Goal: Information Seeking & Learning: Learn about a topic

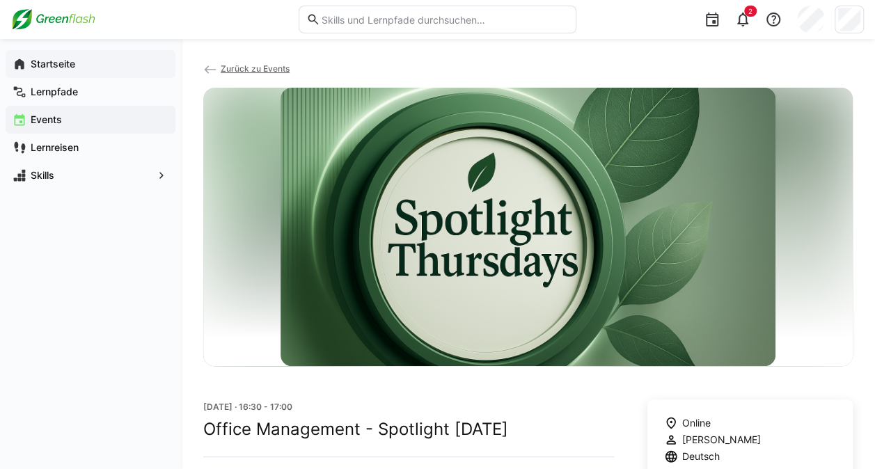
click at [49, 70] on span "Startseite" at bounding box center [99, 64] width 140 height 14
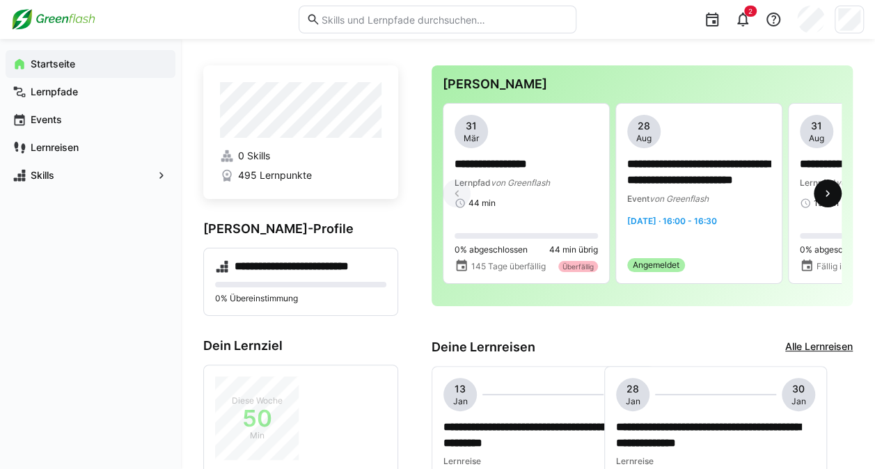
click at [827, 192] on eds-icon at bounding box center [828, 194] width 14 height 14
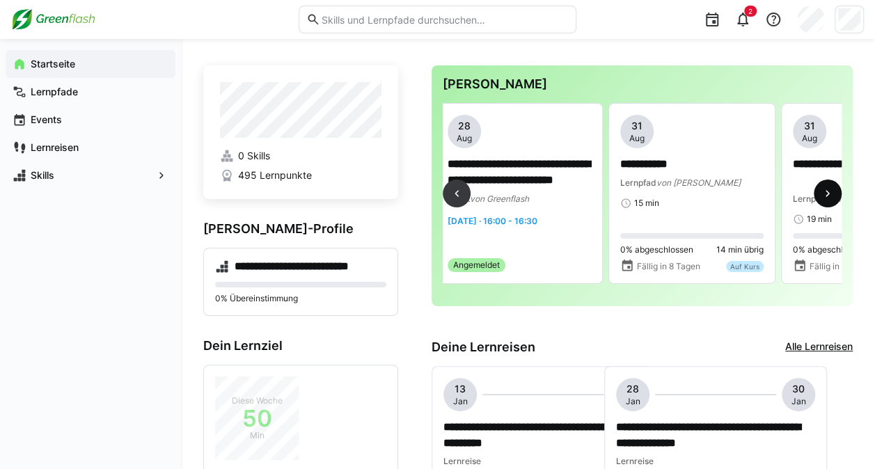
scroll to position [0, 345]
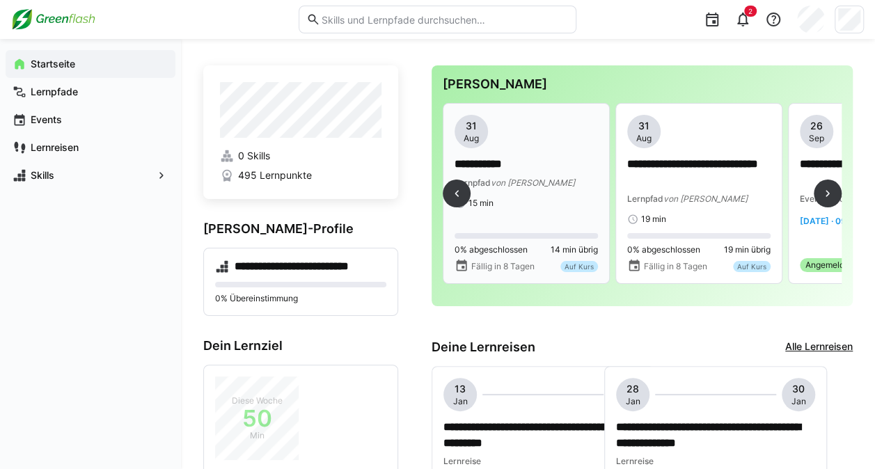
click at [572, 263] on div "Auf Kurs" at bounding box center [579, 266] width 38 height 11
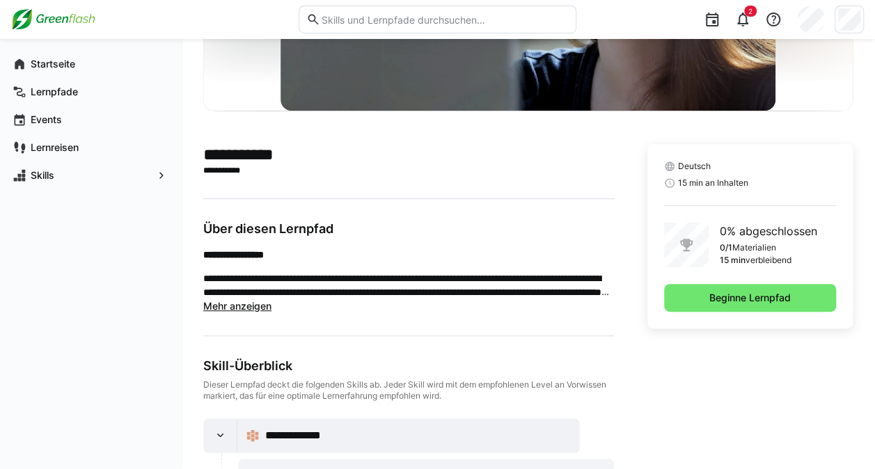
scroll to position [251, 0]
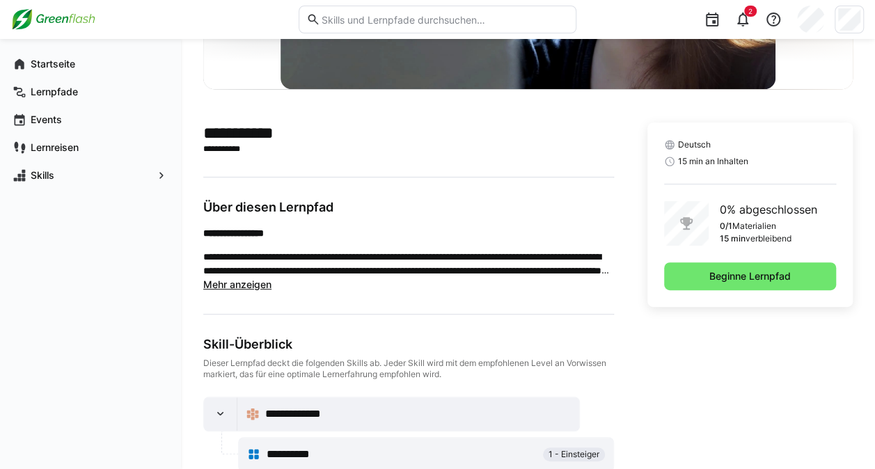
click at [220, 284] on span "Mehr anzeigen" at bounding box center [237, 284] width 68 height 12
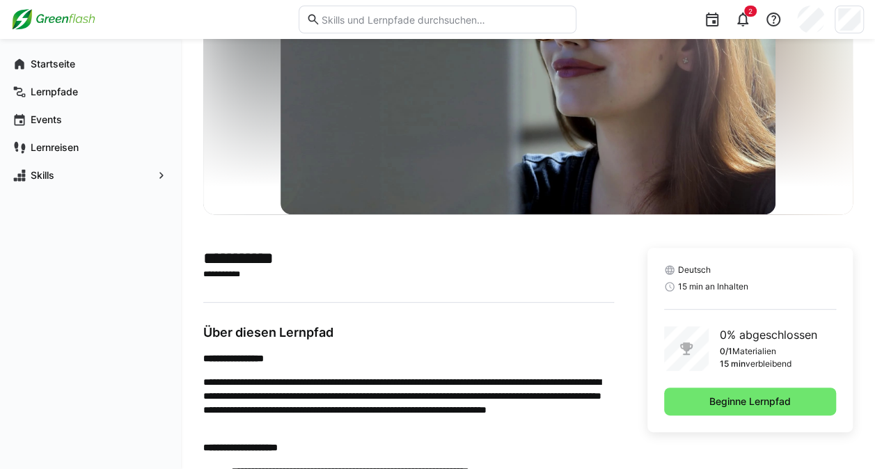
scroll to position [106, 0]
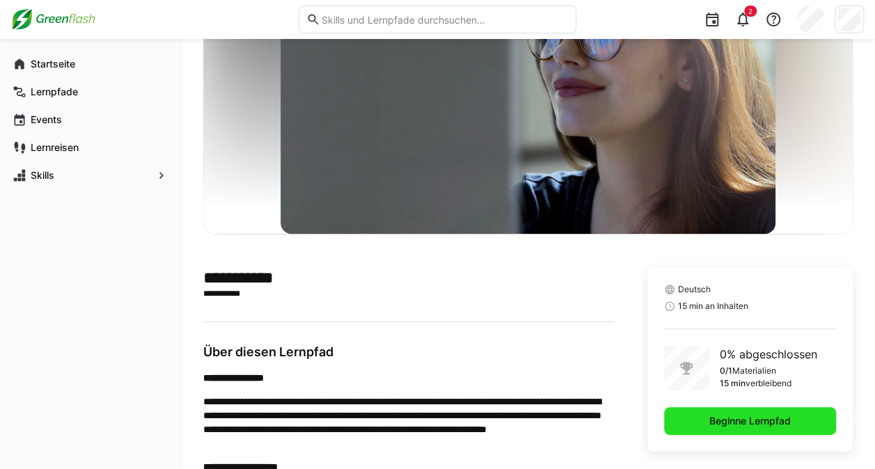
click at [753, 418] on span "Beginne Lernpfad" at bounding box center [750, 421] width 86 height 14
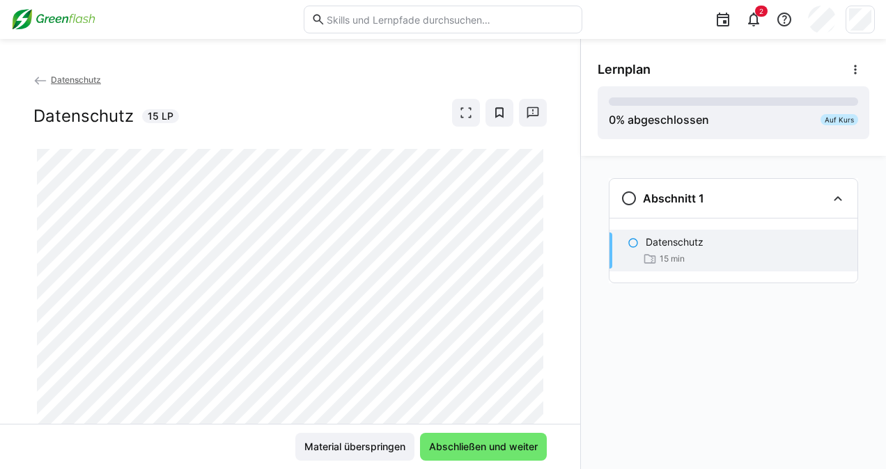
drag, startPoint x: 536, startPoint y: 351, endPoint x: 530, endPoint y: 363, distance: 13.1
click at [530, 363] on div at bounding box center [546, 363] width 33 height 29
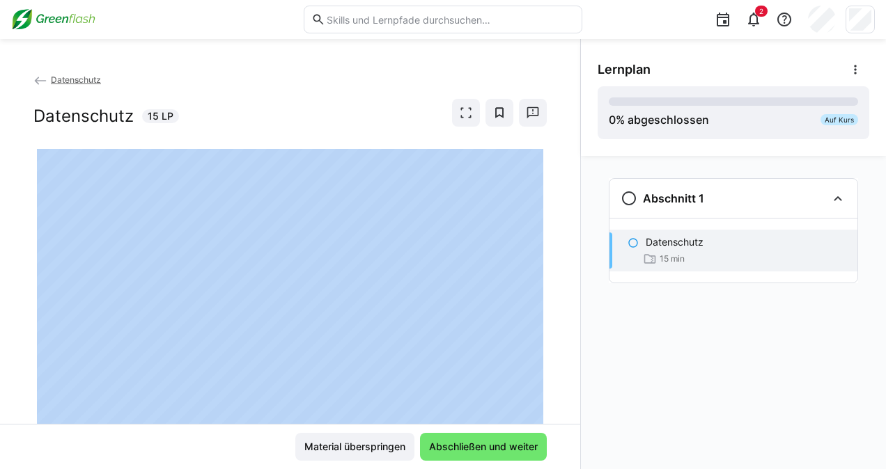
drag, startPoint x: 530, startPoint y: 363, endPoint x: 542, endPoint y: 320, distance: 44.8
click at [542, 320] on app-classroom-main-layout "Datenschutz Datenschutz 15 LP Material überspringen Abschließen und weiter" at bounding box center [290, 270] width 580 height 397
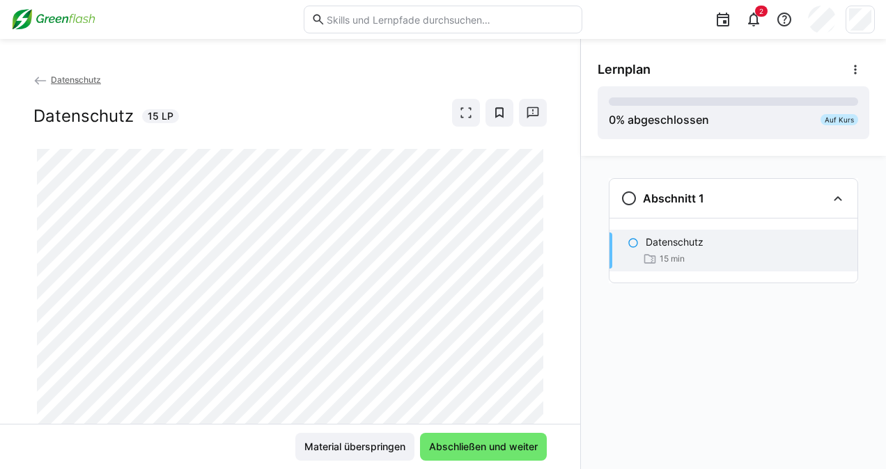
drag, startPoint x: 534, startPoint y: 368, endPoint x: 535, endPoint y: 350, distance: 17.4
click at [535, 350] on div at bounding box center [546, 363] width 33 height 29
click at [534, 352] on div at bounding box center [546, 363] width 33 height 29
drag, startPoint x: 536, startPoint y: 352, endPoint x: 532, endPoint y: 359, distance: 8.1
click at [533, 354] on div at bounding box center [546, 363] width 33 height 29
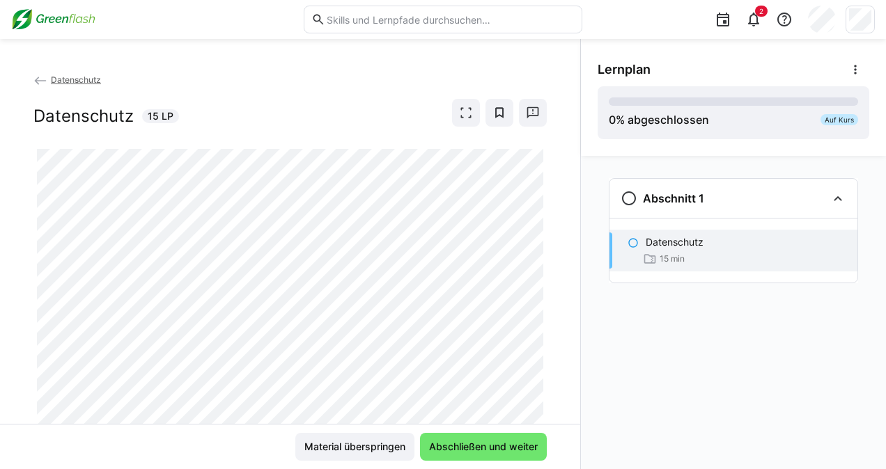
drag, startPoint x: 533, startPoint y: 358, endPoint x: 530, endPoint y: 366, distance: 8.8
click at [530, 366] on div at bounding box center [546, 363] width 33 height 29
click at [533, 366] on div at bounding box center [546, 363] width 33 height 29
click at [533, 365] on div at bounding box center [546, 363] width 33 height 29
drag, startPoint x: 534, startPoint y: 363, endPoint x: 533, endPoint y: 373, distance: 9.8
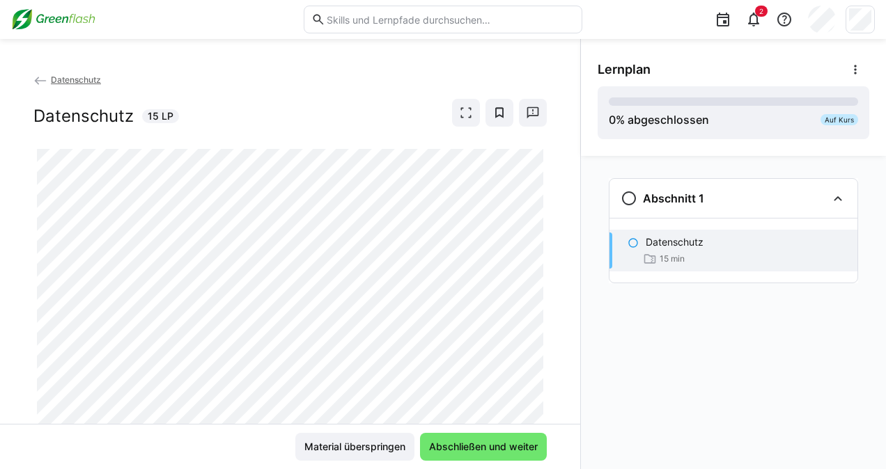
click at [533, 373] on div at bounding box center [546, 363] width 33 height 29
drag, startPoint x: 532, startPoint y: 361, endPoint x: 534, endPoint y: 372, distance: 11.3
click at [534, 372] on div at bounding box center [546, 363] width 33 height 29
click at [537, 351] on div at bounding box center [546, 363] width 33 height 29
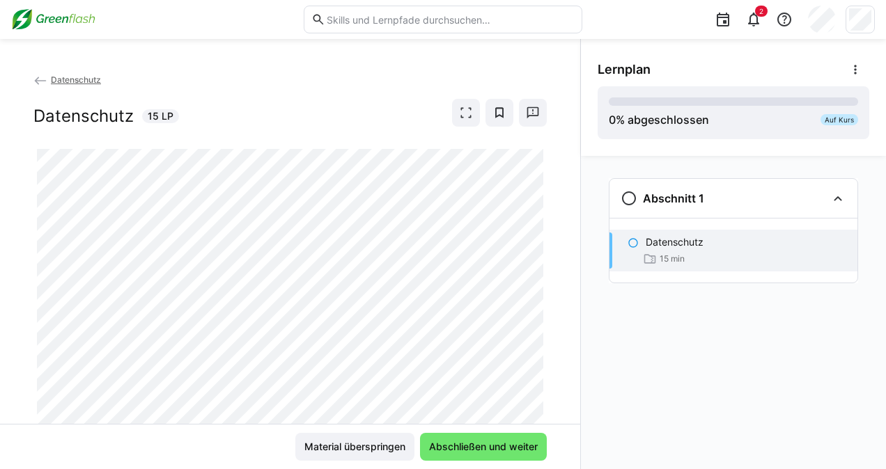
click at [537, 351] on div at bounding box center [546, 363] width 33 height 29
drag, startPoint x: 533, startPoint y: 358, endPoint x: 532, endPoint y: 367, distance: 9.2
click at [532, 367] on div at bounding box center [546, 363] width 33 height 29
click at [540, 363] on div at bounding box center [546, 363] width 33 height 29
drag, startPoint x: 535, startPoint y: 370, endPoint x: 538, endPoint y: 361, distance: 10.1
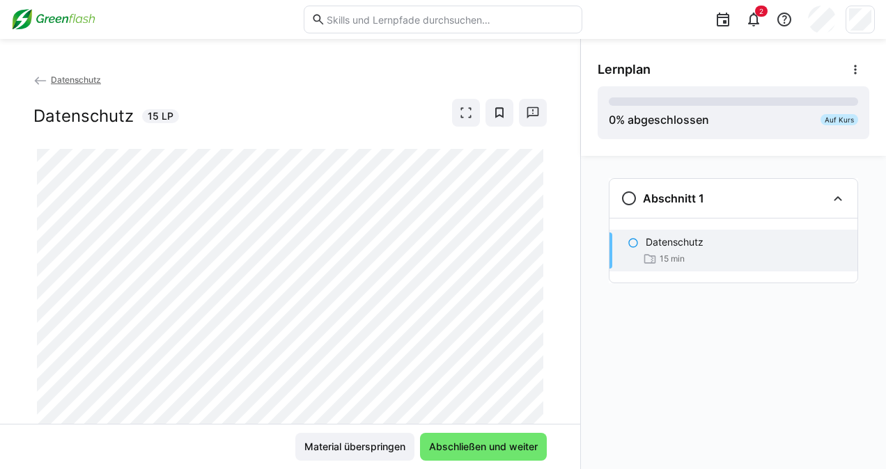
click at [538, 361] on div at bounding box center [546, 363] width 33 height 29
drag, startPoint x: 535, startPoint y: 369, endPoint x: 540, endPoint y: 350, distance: 19.6
click at [540, 350] on div at bounding box center [546, 363] width 33 height 29
click at [535, 350] on div at bounding box center [546, 363] width 33 height 29
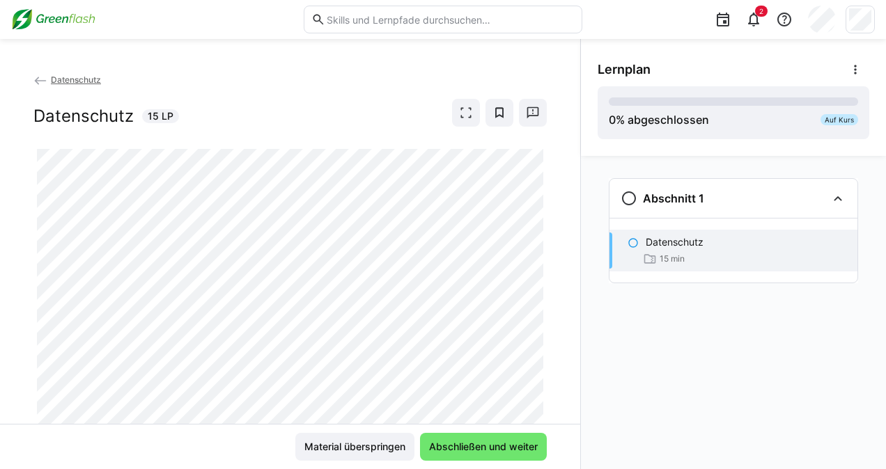
click at [535, 350] on div at bounding box center [546, 363] width 33 height 29
click at [535, 362] on div at bounding box center [546, 363] width 33 height 29
click at [533, 377] on div at bounding box center [546, 363] width 33 height 29
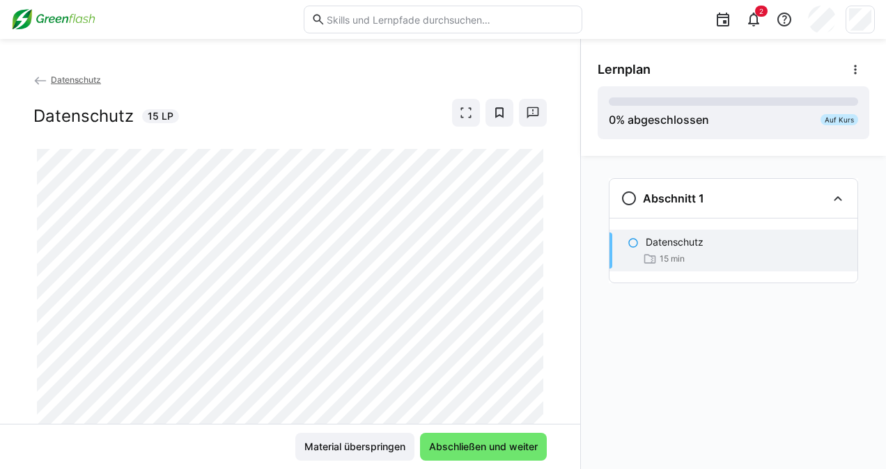
click at [534, 361] on div at bounding box center [546, 363] width 33 height 29
drag, startPoint x: 534, startPoint y: 361, endPoint x: 537, endPoint y: 370, distance: 10.3
click at [537, 370] on div at bounding box center [546, 363] width 33 height 29
drag, startPoint x: 535, startPoint y: 352, endPoint x: 532, endPoint y: 359, distance: 7.5
click at [532, 359] on div at bounding box center [546, 363] width 33 height 29
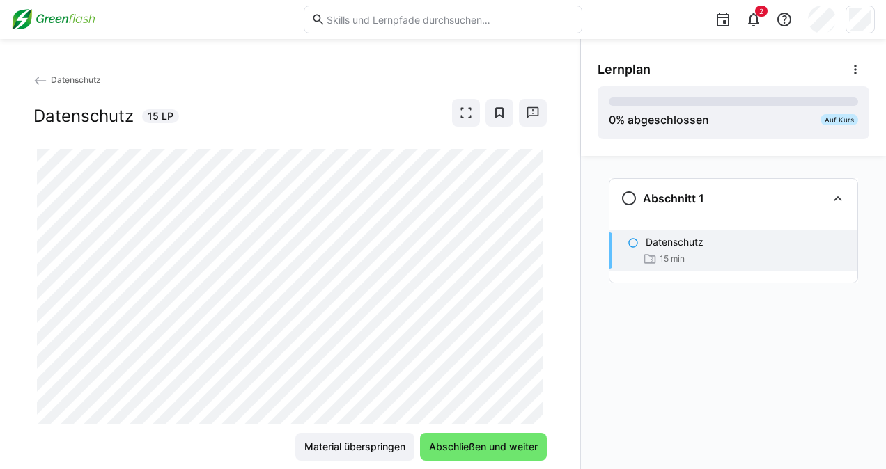
drag, startPoint x: 533, startPoint y: 358, endPoint x: 535, endPoint y: 349, distance: 8.6
click at [535, 349] on div at bounding box center [546, 363] width 33 height 29
drag, startPoint x: 530, startPoint y: 353, endPoint x: 530, endPoint y: 361, distance: 7.7
click at [530, 361] on div at bounding box center [546, 363] width 33 height 29
drag, startPoint x: 533, startPoint y: 358, endPoint x: 536, endPoint y: 366, distance: 8.1
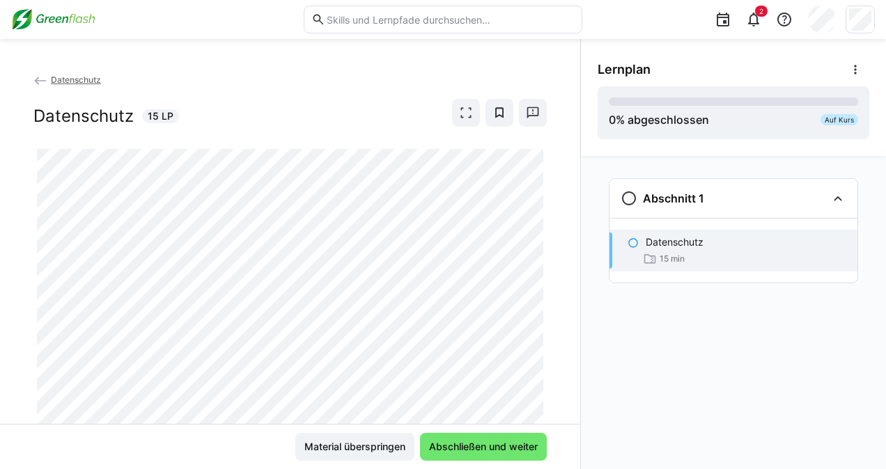
click at [536, 366] on div at bounding box center [546, 363] width 33 height 29
click at [536, 356] on div at bounding box center [546, 363] width 33 height 29
click at [536, 354] on div at bounding box center [546, 363] width 33 height 29
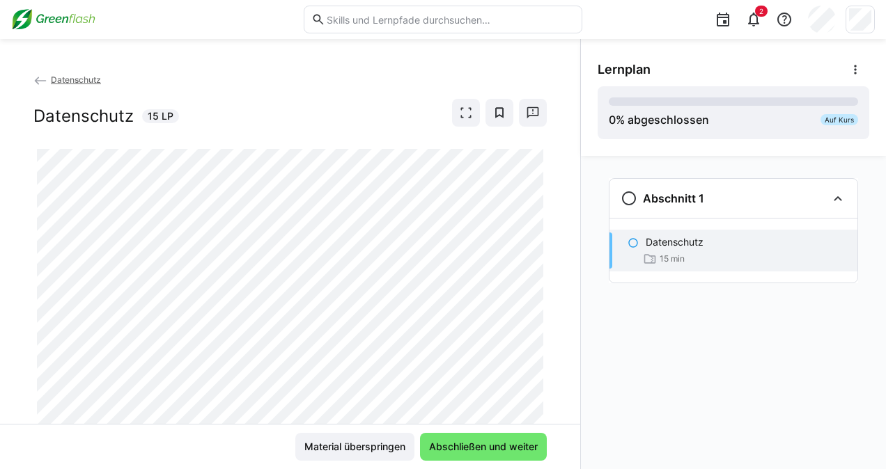
click at [536, 354] on div at bounding box center [546, 363] width 33 height 29
drag, startPoint x: 530, startPoint y: 363, endPoint x: 535, endPoint y: 376, distance: 13.2
click at [535, 376] on div at bounding box center [546, 363] width 33 height 29
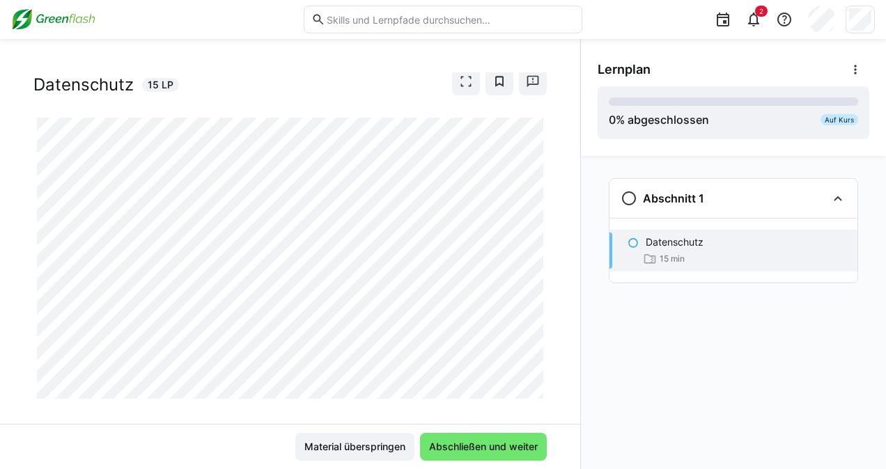
scroll to position [49, 0]
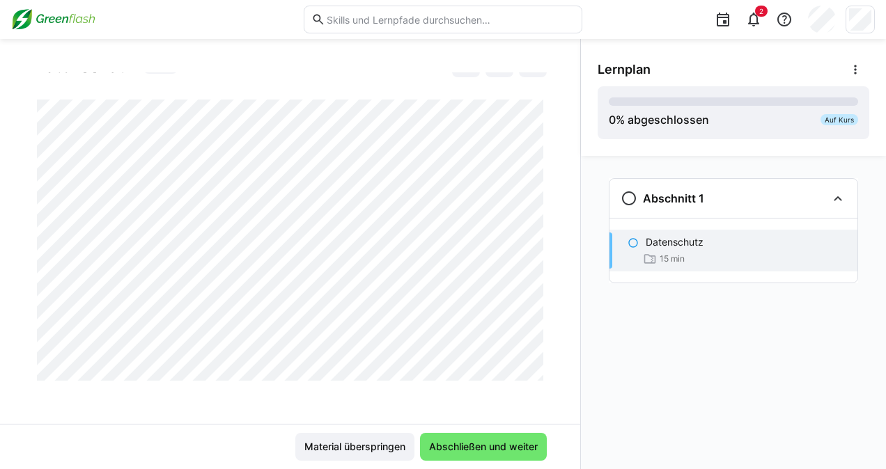
click at [532, 372] on div at bounding box center [546, 363] width 33 height 29
click at [532, 369] on div at bounding box center [546, 363] width 33 height 29
click at [533, 369] on div at bounding box center [546, 363] width 33 height 29
click at [532, 373] on div at bounding box center [546, 363] width 33 height 29
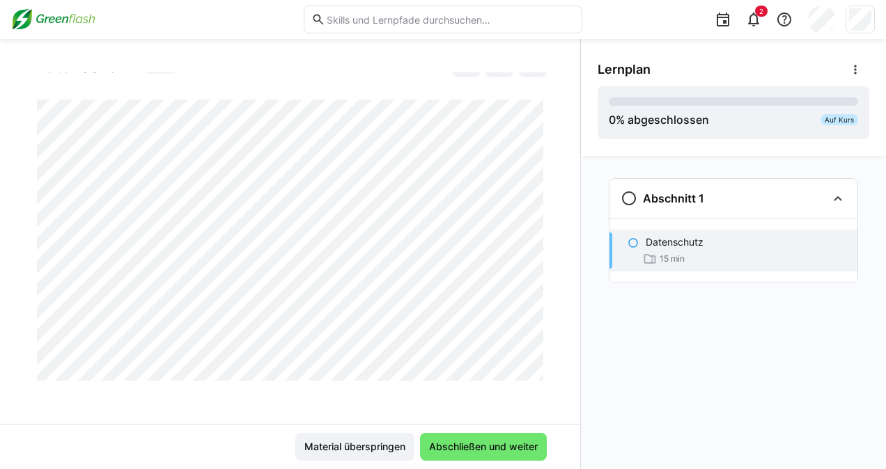
click at [535, 372] on div at bounding box center [546, 363] width 33 height 29
click at [535, 356] on div at bounding box center [546, 363] width 33 height 29
click at [534, 372] on div at bounding box center [546, 363] width 33 height 29
click at [533, 361] on div at bounding box center [546, 363] width 33 height 29
click at [535, 372] on div at bounding box center [546, 363] width 33 height 29
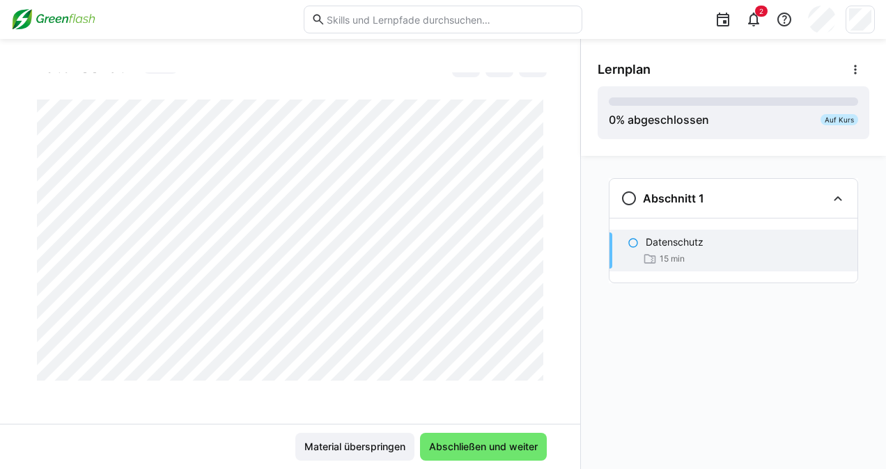
drag, startPoint x: 535, startPoint y: 372, endPoint x: 534, endPoint y: 355, distance: 16.8
click at [534, 355] on div at bounding box center [546, 363] width 33 height 29
click at [537, 358] on div at bounding box center [546, 363] width 33 height 29
click at [533, 359] on div at bounding box center [546, 363] width 33 height 29
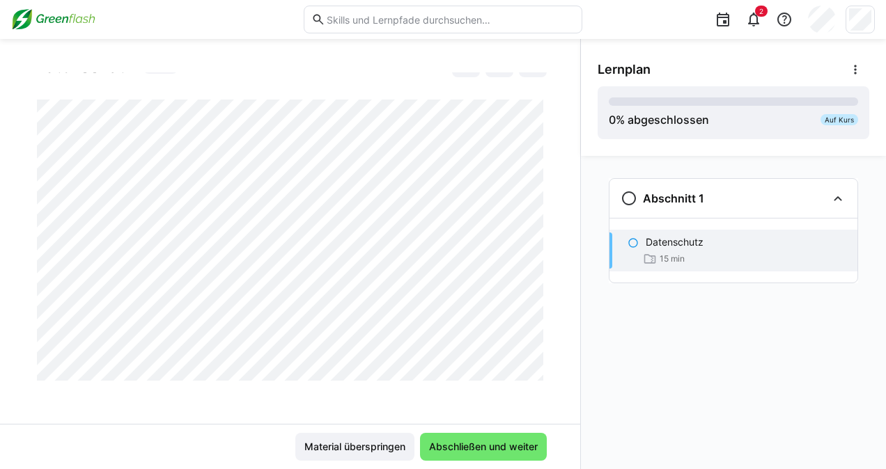
click at [533, 359] on div at bounding box center [546, 363] width 33 height 29
click at [534, 354] on div at bounding box center [546, 363] width 33 height 29
click at [533, 377] on div at bounding box center [546, 363] width 33 height 29
drag, startPoint x: 533, startPoint y: 352, endPoint x: 533, endPoint y: 361, distance: 8.4
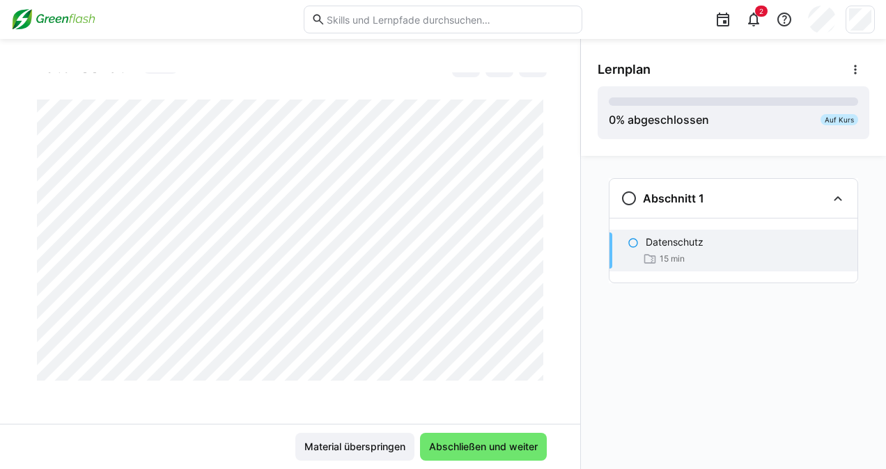
click at [533, 361] on div at bounding box center [546, 363] width 33 height 29
click at [533, 362] on div at bounding box center [546, 363] width 33 height 29
drag, startPoint x: 530, startPoint y: 351, endPoint x: 533, endPoint y: 362, distance: 11.5
click at [533, 362] on div at bounding box center [546, 363] width 33 height 29
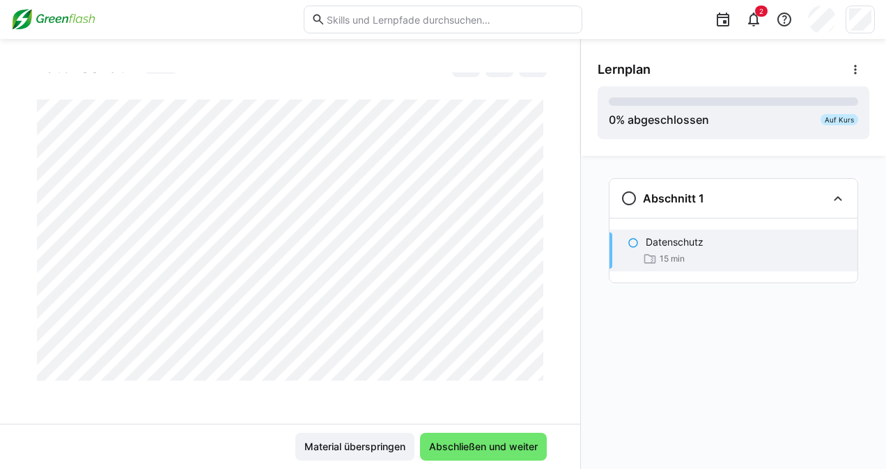
click at [535, 359] on div at bounding box center [546, 363] width 33 height 29
click at [533, 361] on div at bounding box center [546, 363] width 33 height 29
click at [533, 372] on div at bounding box center [546, 363] width 33 height 29
drag, startPoint x: 535, startPoint y: 355, endPoint x: 533, endPoint y: 369, distance: 14.1
click at [533, 369] on div at bounding box center [546, 363] width 33 height 29
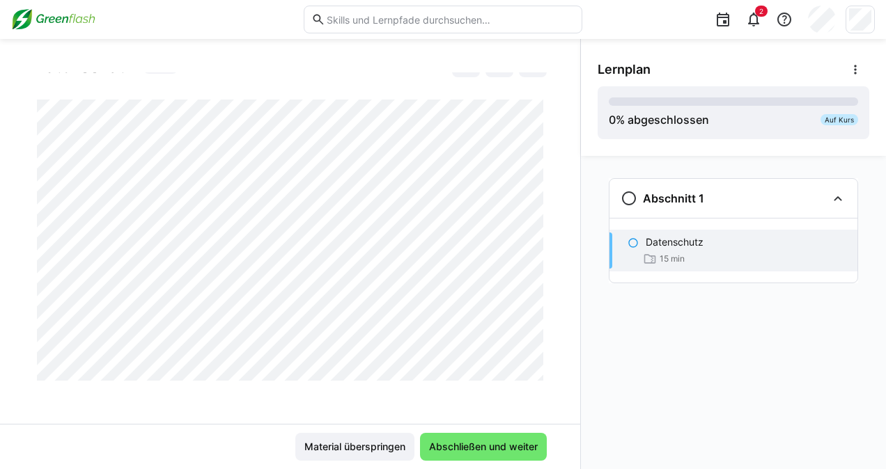
click at [533, 369] on div at bounding box center [546, 363] width 33 height 29
click at [533, 376] on div at bounding box center [546, 363] width 33 height 29
click at [533, 353] on div at bounding box center [546, 363] width 33 height 29
click at [535, 349] on div at bounding box center [546, 363] width 33 height 29
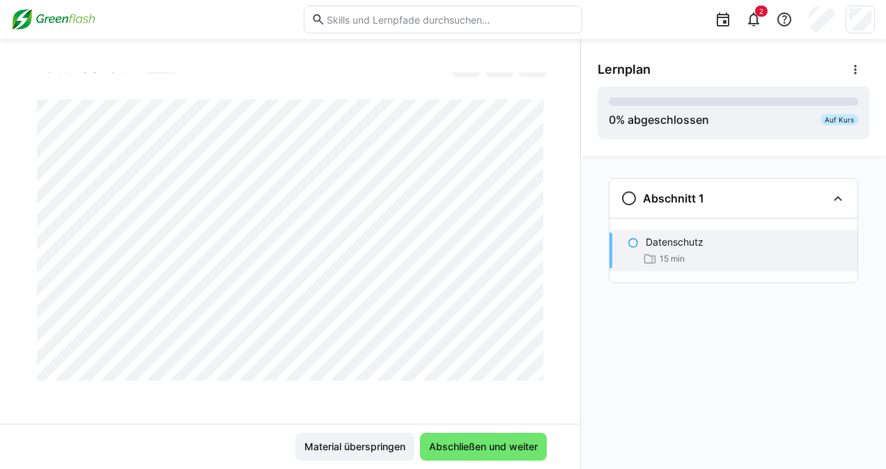
click at [534, 354] on div at bounding box center [546, 363] width 33 height 29
click at [533, 359] on div at bounding box center [546, 363] width 33 height 29
click at [534, 361] on div at bounding box center [546, 363] width 33 height 29
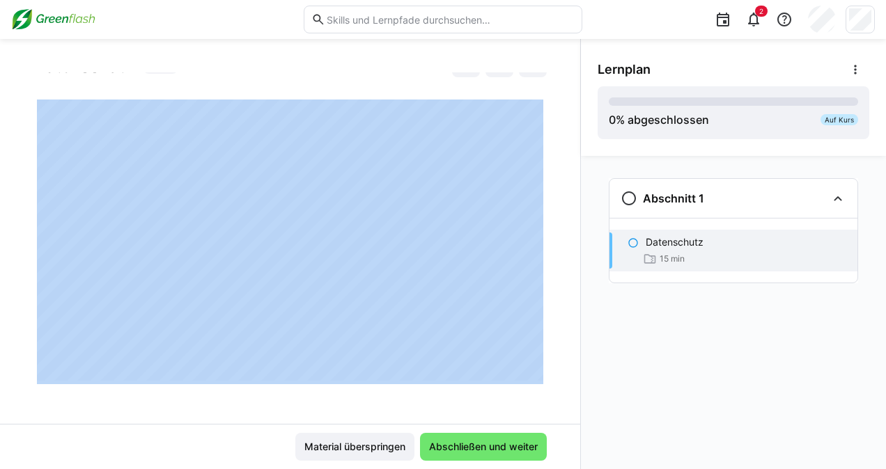
drag, startPoint x: 534, startPoint y: 361, endPoint x: 543, endPoint y: 337, distance: 25.3
click at [543, 337] on app-classroom-main-layout "Datenschutz Datenschutz 15 LP Material überspringen Abschließen und weiter" at bounding box center [290, 270] width 580 height 397
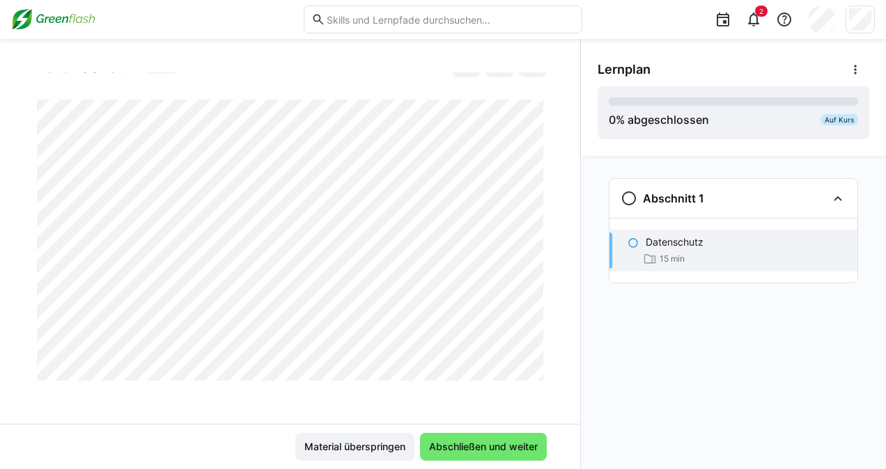
drag, startPoint x: 536, startPoint y: 349, endPoint x: 533, endPoint y: 359, distance: 10.1
click at [533, 359] on div at bounding box center [546, 363] width 33 height 29
click at [533, 360] on div at bounding box center [546, 363] width 33 height 29
drag, startPoint x: 535, startPoint y: 354, endPoint x: 533, endPoint y: 362, distance: 8.6
click at [533, 362] on div at bounding box center [546, 363] width 33 height 29
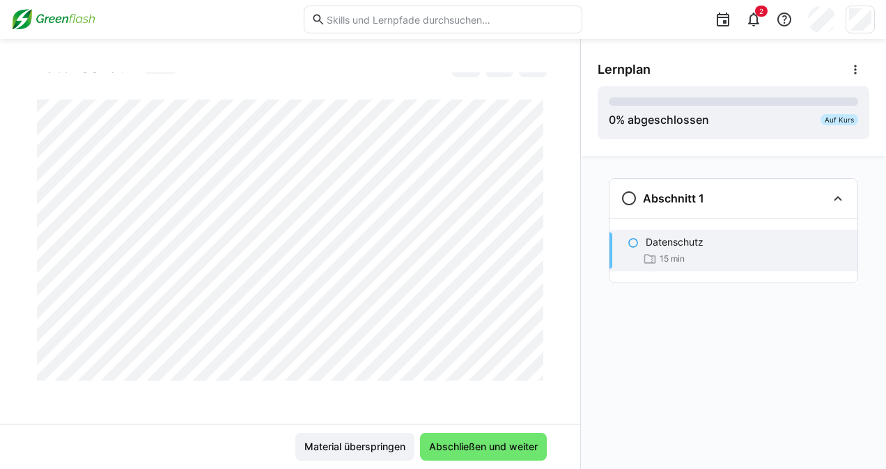
click at [533, 362] on div at bounding box center [546, 363] width 33 height 29
drag, startPoint x: 535, startPoint y: 351, endPoint x: 532, endPoint y: 359, distance: 8.1
click at [532, 359] on div at bounding box center [546, 363] width 33 height 29
click at [535, 360] on div at bounding box center [546, 363] width 33 height 29
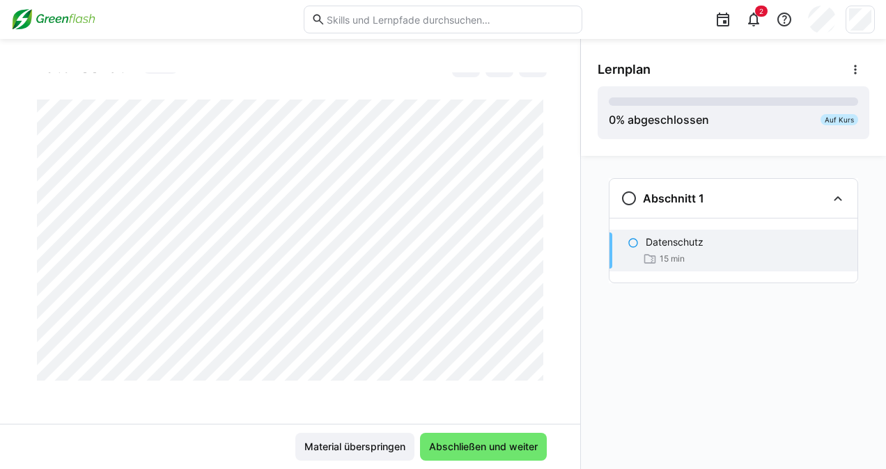
drag, startPoint x: 535, startPoint y: 353, endPoint x: 532, endPoint y: 363, distance: 10.8
click at [532, 363] on div at bounding box center [546, 363] width 33 height 29
click at [473, 452] on span "Abschließen und weiter" at bounding box center [483, 447] width 113 height 14
drag, startPoint x: 533, startPoint y: 353, endPoint x: 532, endPoint y: 368, distance: 15.3
click at [532, 368] on div at bounding box center [546, 363] width 33 height 29
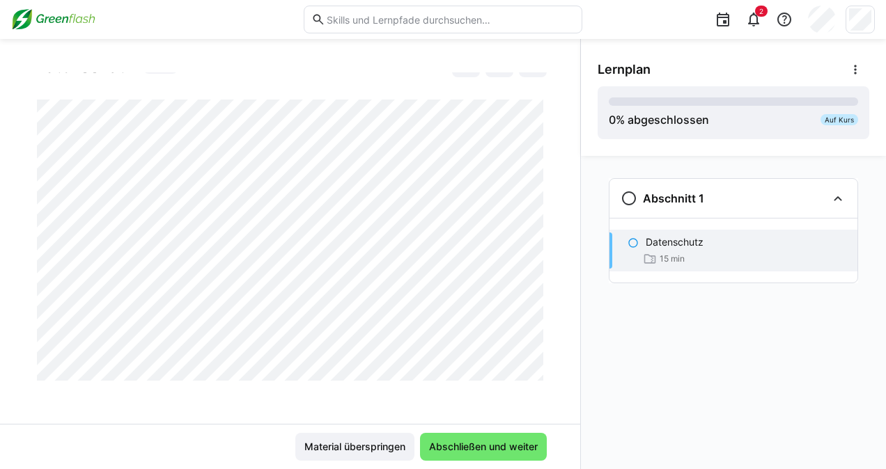
click at [536, 356] on div at bounding box center [546, 363] width 33 height 29
click at [533, 352] on div at bounding box center [546, 363] width 33 height 29
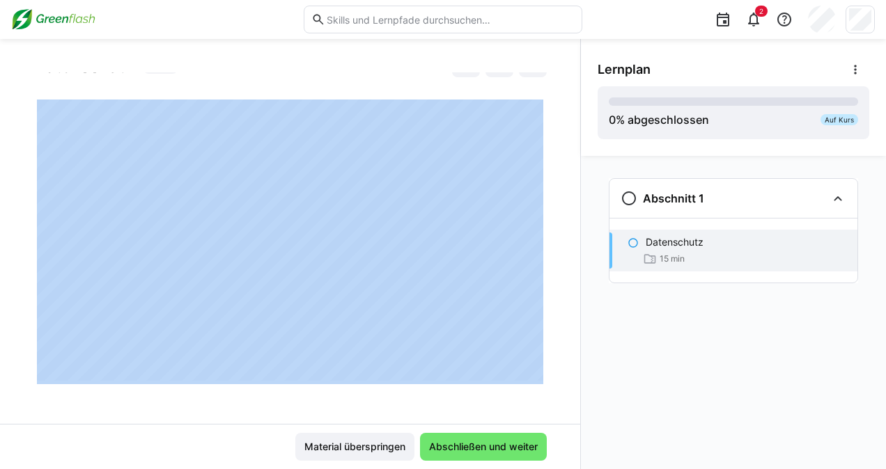
click at [533, 363] on div at bounding box center [546, 363] width 33 height 29
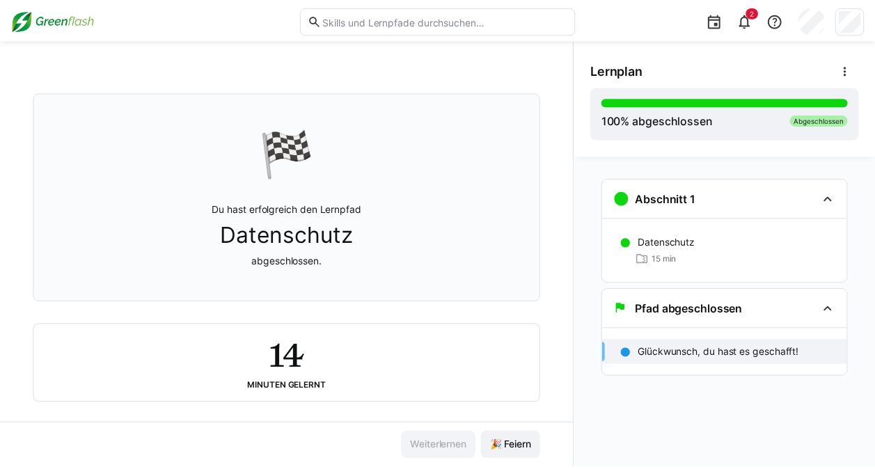
scroll to position [66, 0]
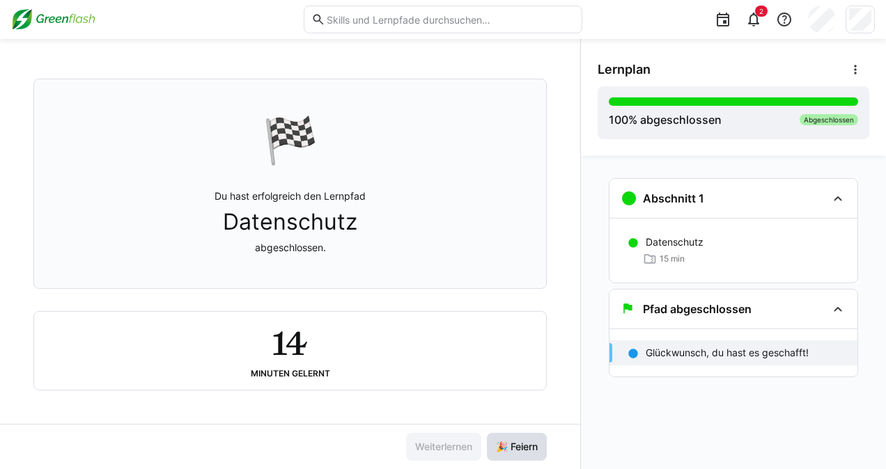
click at [512, 451] on span "🎉 Feiern" at bounding box center [517, 447] width 46 height 14
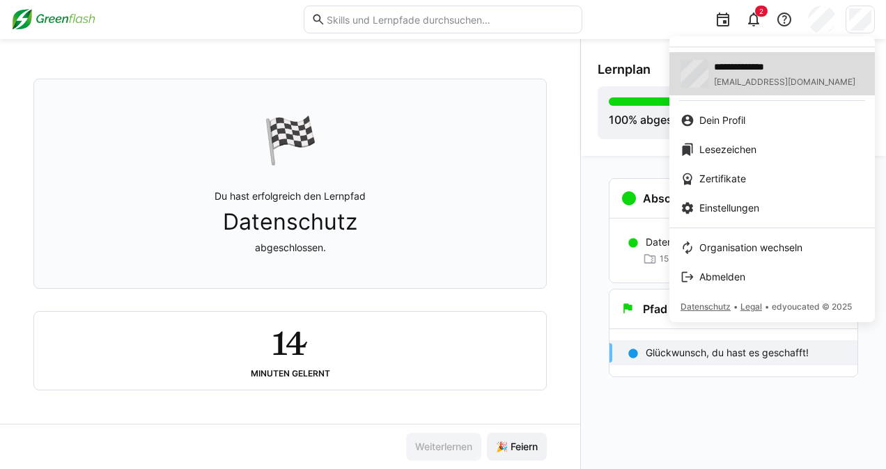
click at [754, 63] on span "**********" at bounding box center [775, 67] width 123 height 14
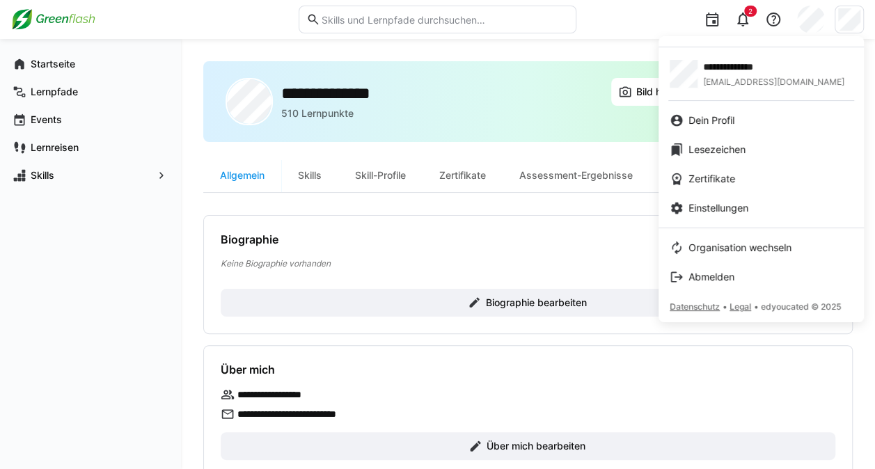
click at [49, 65] on div at bounding box center [437, 234] width 875 height 469
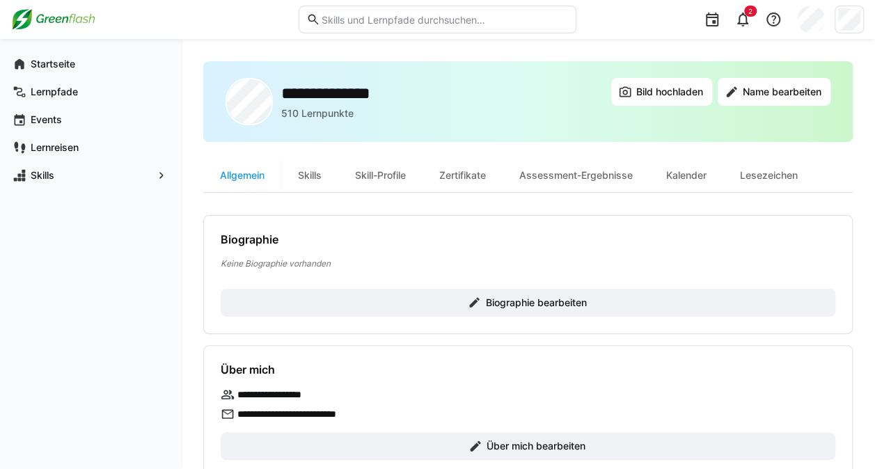
click at [0, 0] on app-navigation-label "Startseite" at bounding box center [0, 0] width 0 height 0
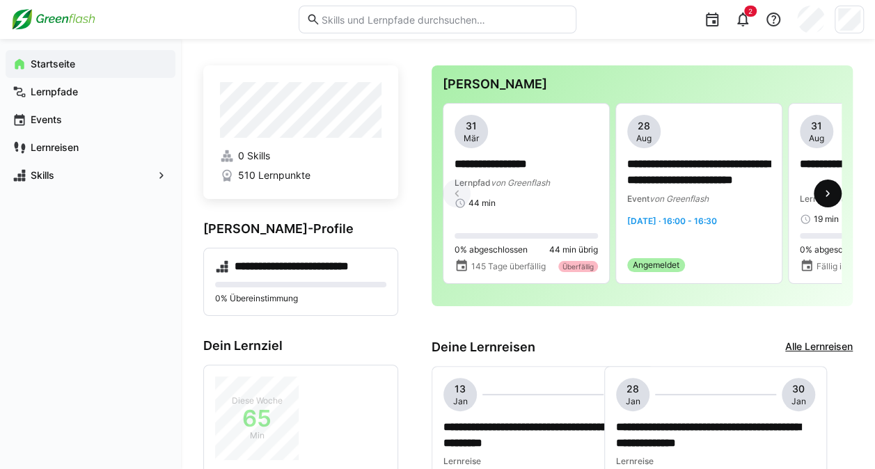
click at [822, 201] on eds-icon at bounding box center [828, 194] width 14 height 14
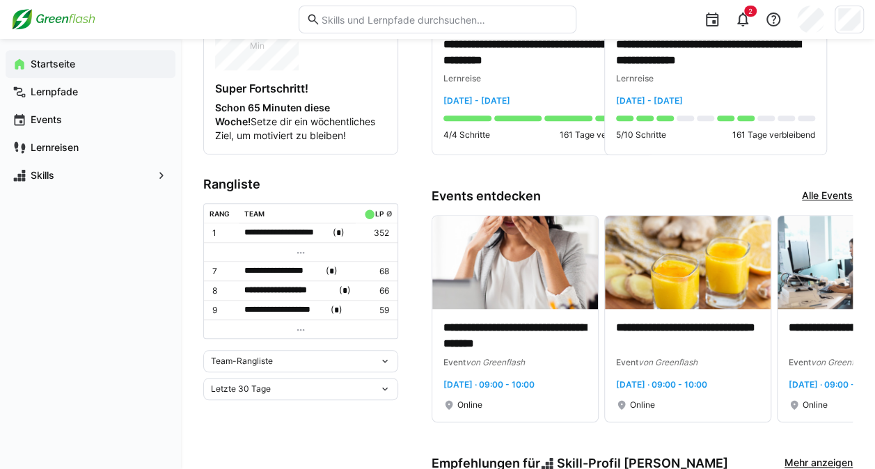
scroll to position [404, 0]
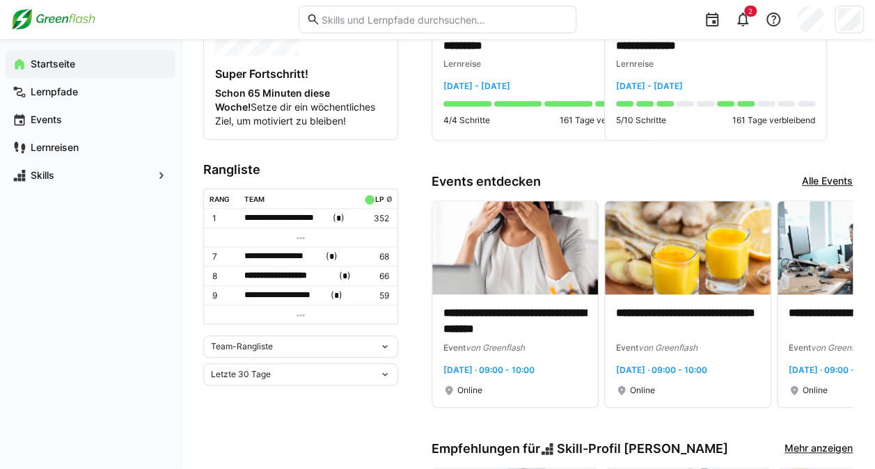
click at [306, 310] on eds-icon at bounding box center [300, 315] width 11 height 11
click at [385, 341] on eds-icon at bounding box center [384, 346] width 11 height 11
click at [245, 396] on div "Individuelle Rangliste" at bounding box center [301, 391] width 178 height 11
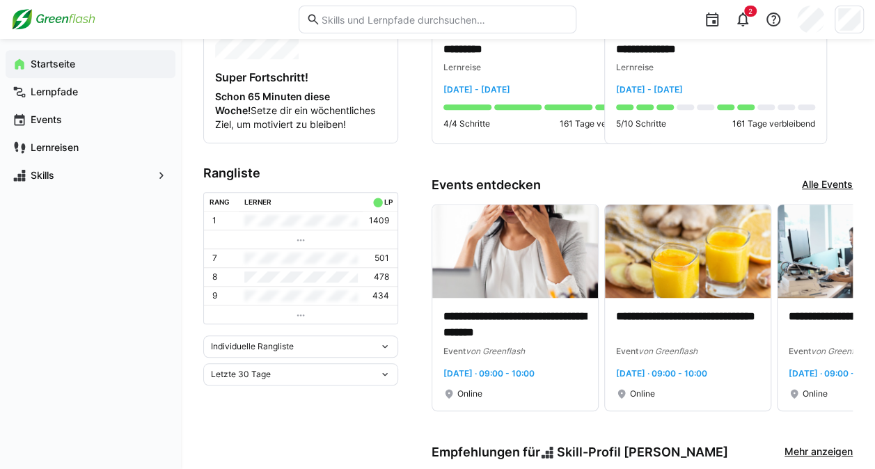
scroll to position [399, 0]
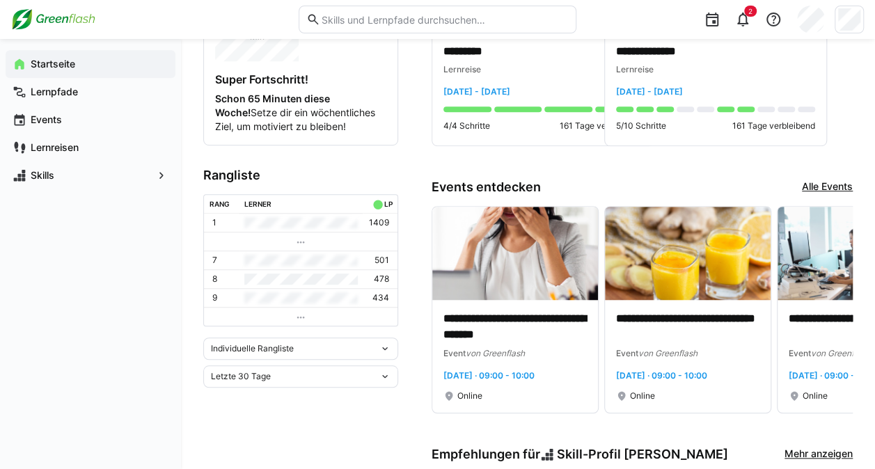
click at [383, 377] on eds-icon at bounding box center [384, 376] width 11 height 11
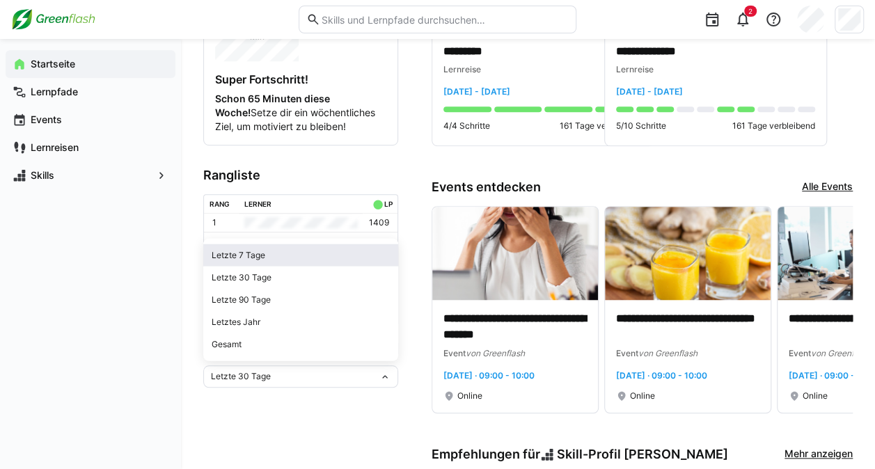
click at [260, 253] on div "Letzte 7 Tage" at bounding box center [301, 255] width 178 height 11
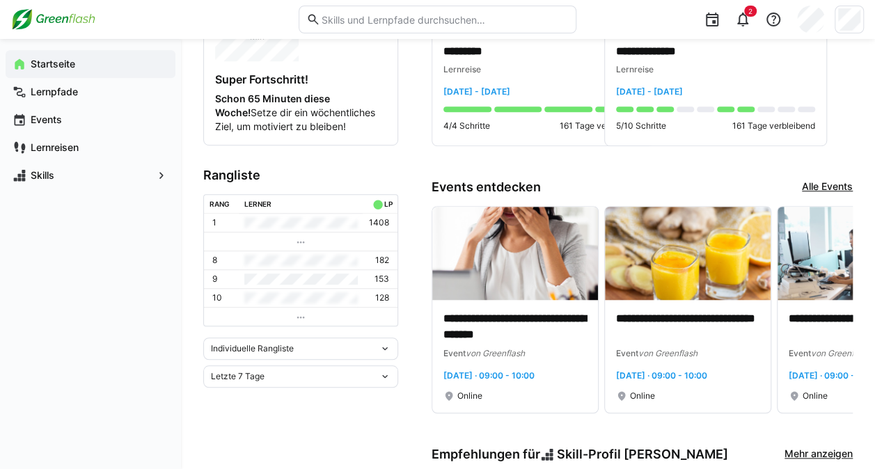
click at [385, 376] on eds-icon at bounding box center [384, 376] width 11 height 11
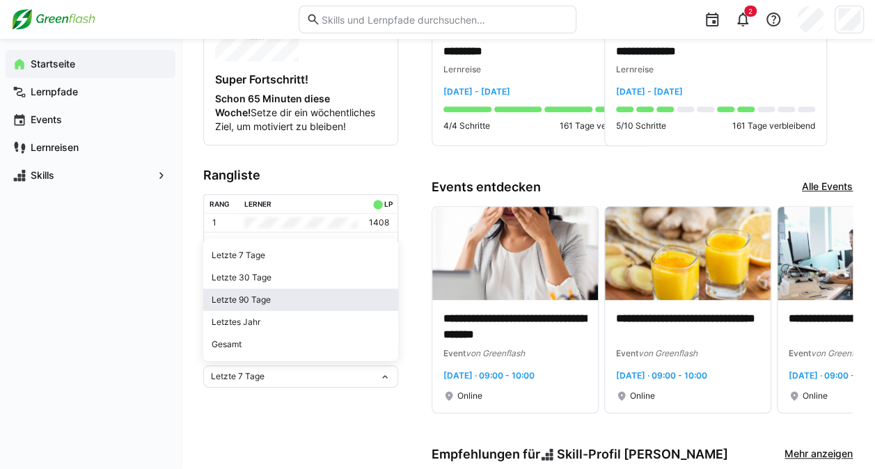
click at [270, 294] on div "Letzte 90 Tage" at bounding box center [301, 299] width 178 height 11
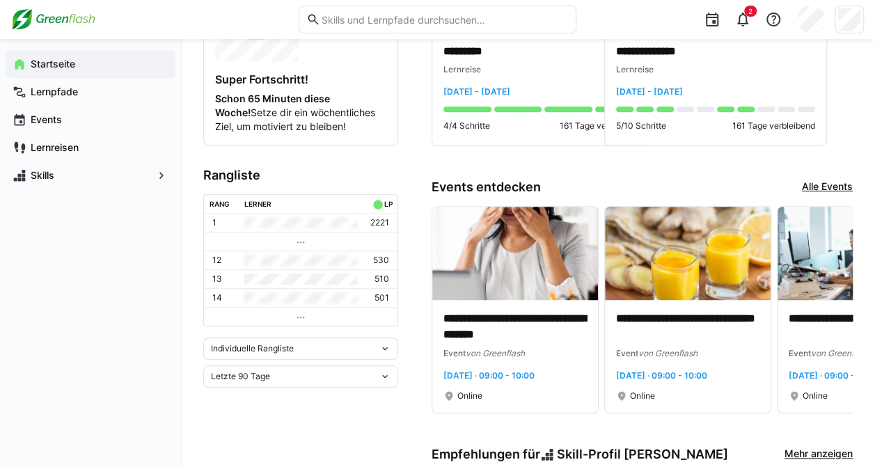
click at [385, 371] on eds-icon at bounding box center [384, 376] width 11 height 11
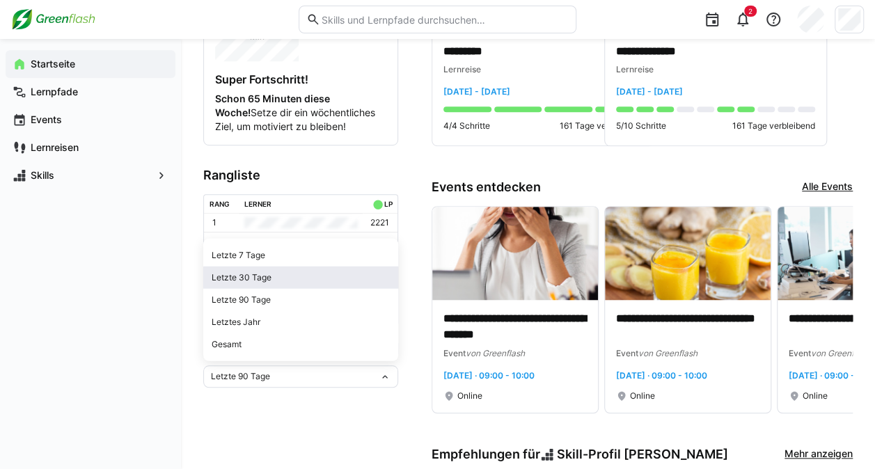
click at [242, 276] on div "Letzte 30 Tage" at bounding box center [301, 277] width 178 height 11
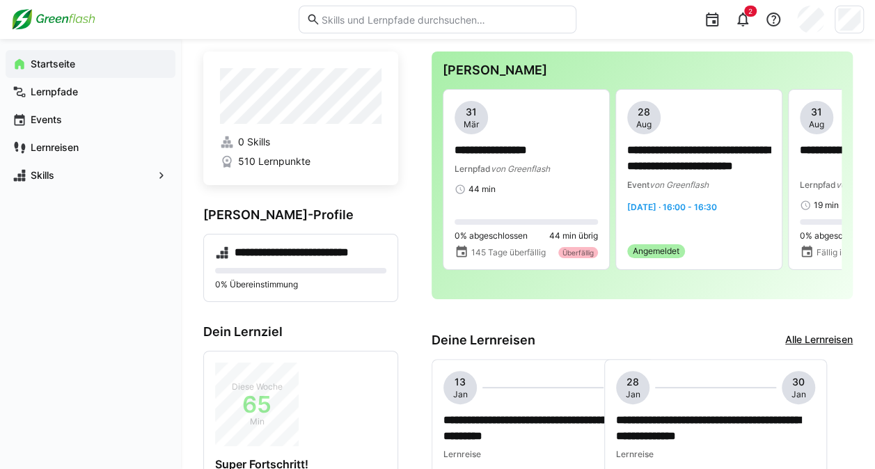
scroll to position [10, 0]
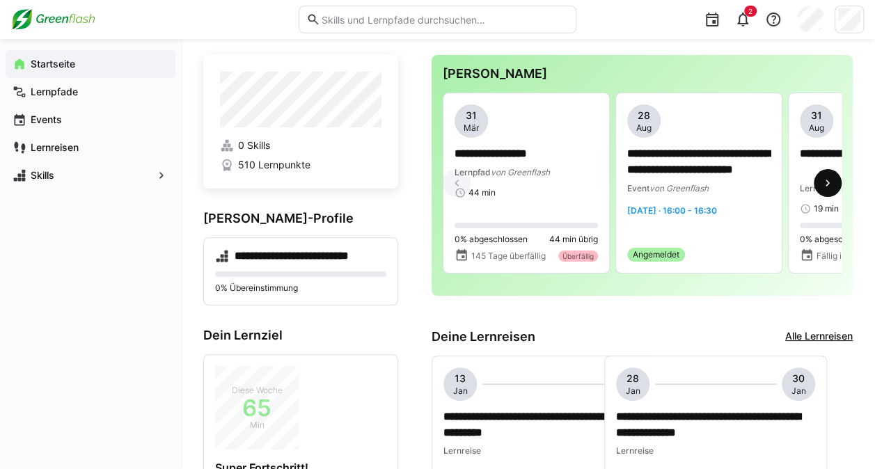
click at [823, 185] on eds-icon at bounding box center [828, 183] width 14 height 14
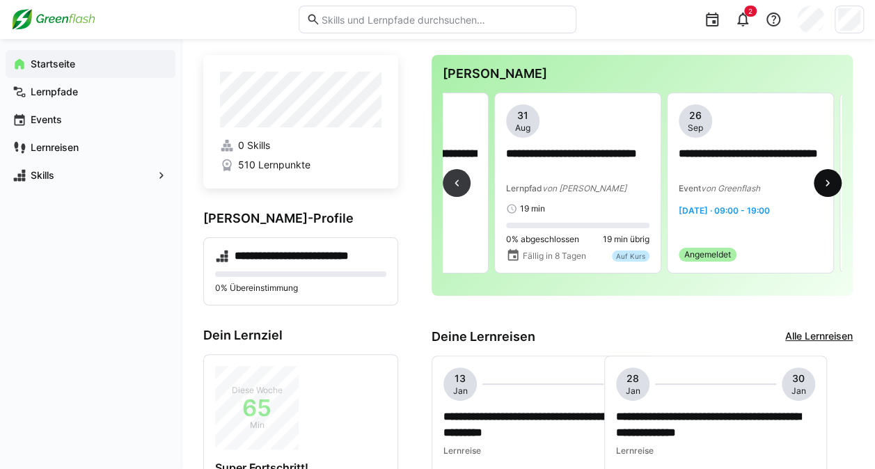
scroll to position [0, 345]
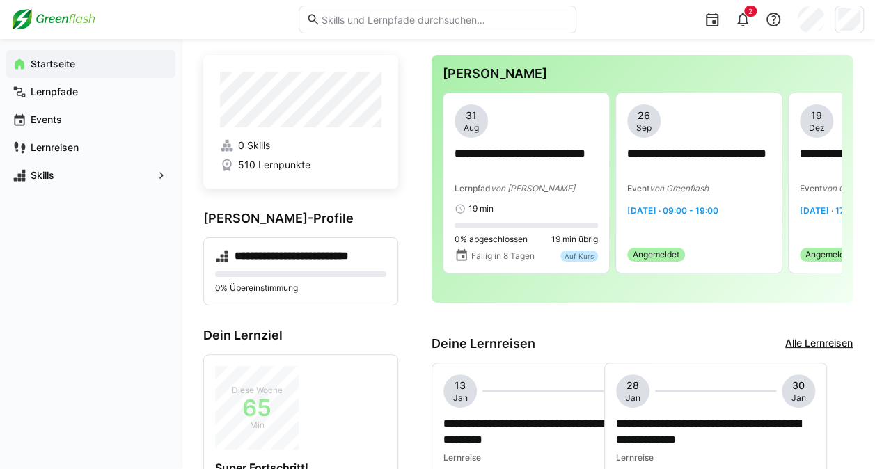
click at [228, 168] on eds-icon at bounding box center [227, 165] width 14 height 14
click at [320, 258] on h4 "**********" at bounding box center [306, 256] width 143 height 14
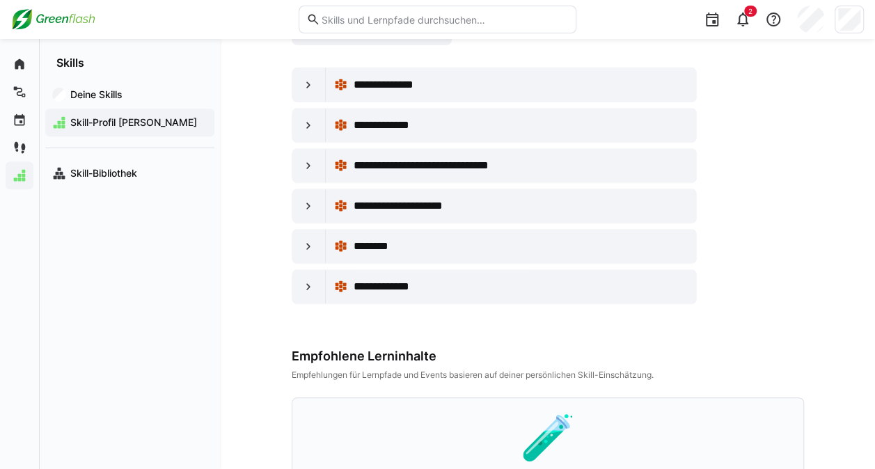
scroll to position [138, 0]
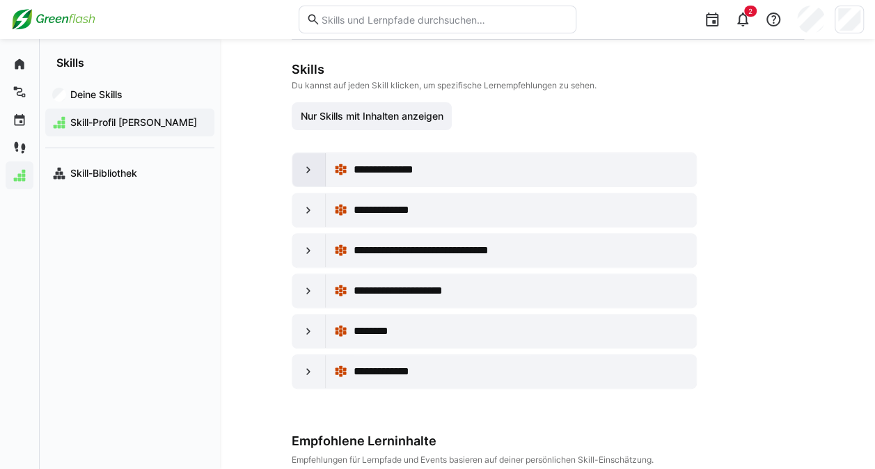
click at [307, 164] on eds-icon at bounding box center [308, 170] width 14 height 14
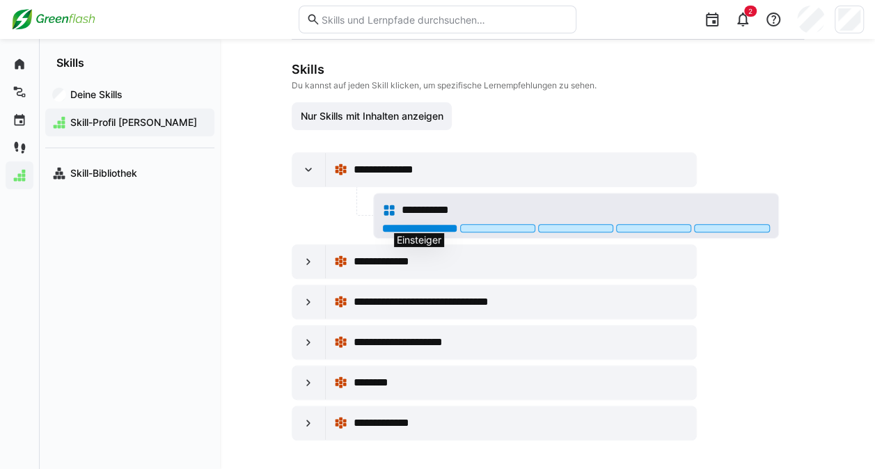
click at [434, 226] on div at bounding box center [419, 228] width 75 height 8
click at [466, 227] on div at bounding box center [497, 228] width 75 height 8
click at [560, 229] on div at bounding box center [575, 228] width 75 height 8
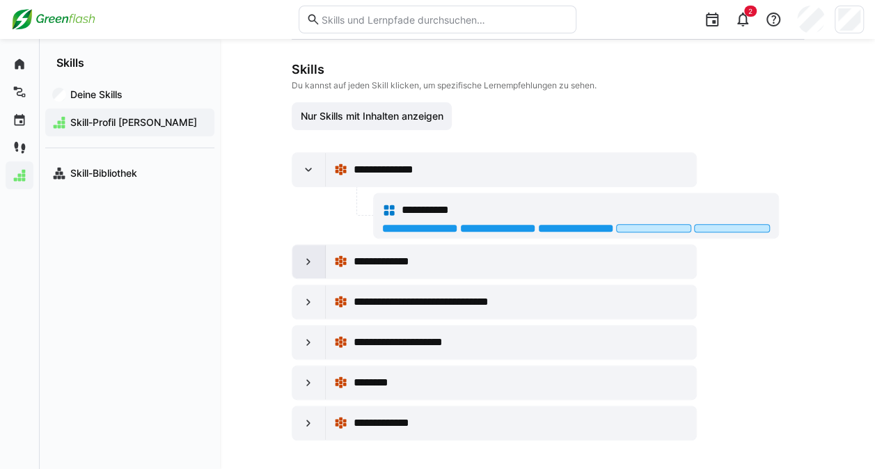
click at [312, 263] on eds-icon at bounding box center [308, 262] width 14 height 14
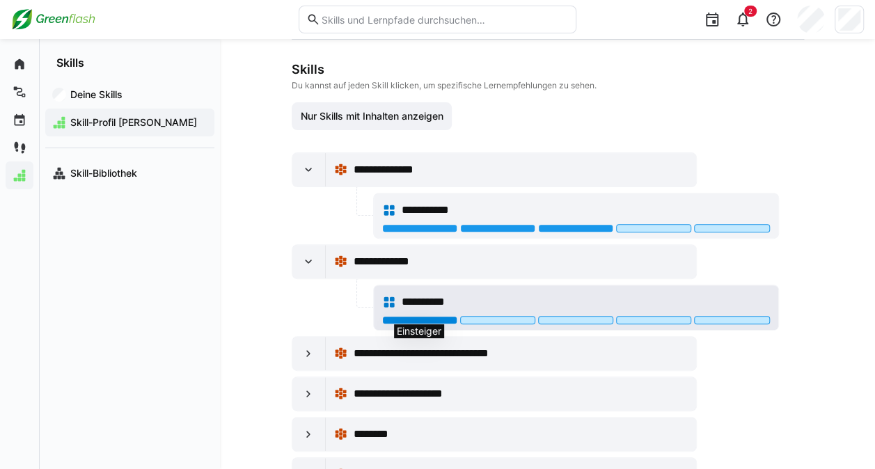
click at [410, 316] on div at bounding box center [419, 320] width 75 height 8
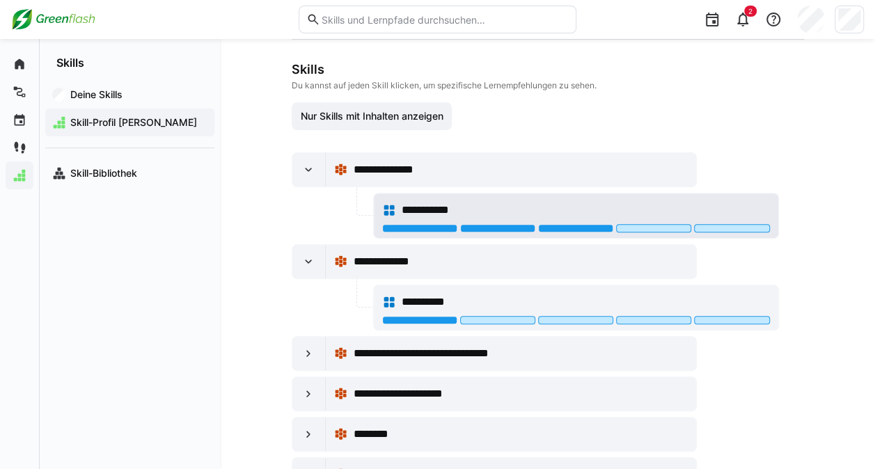
click at [567, 231] on div at bounding box center [576, 229] width 388 height 11
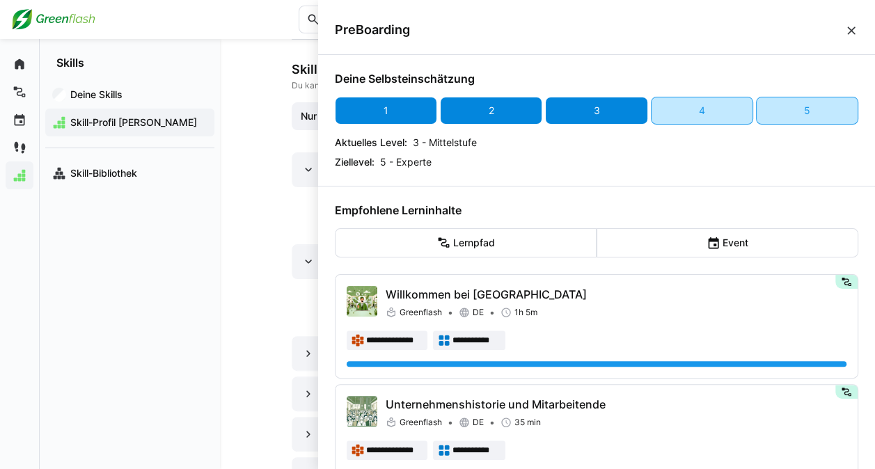
click at [582, 105] on div "3" at bounding box center [596, 111] width 102 height 28
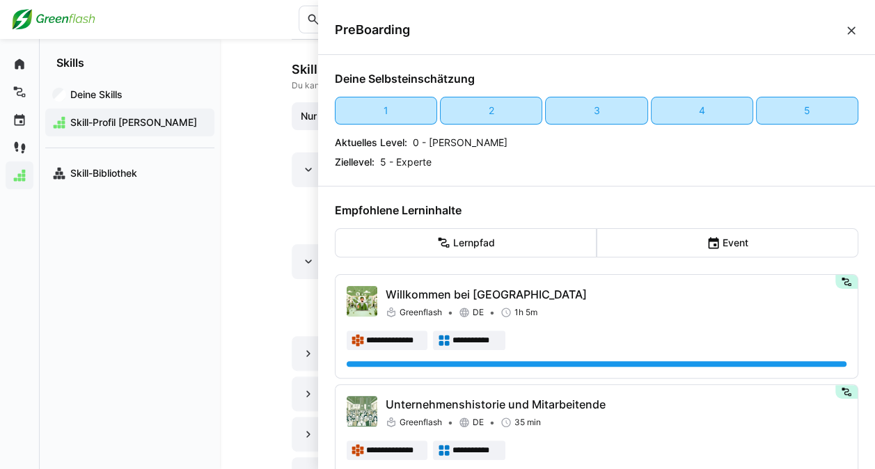
click at [847, 26] on eds-icon at bounding box center [851, 31] width 14 height 14
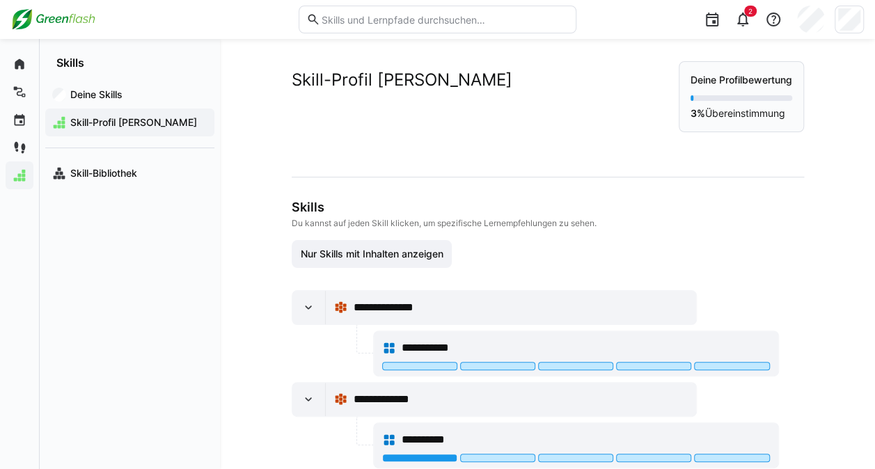
scroll to position [138, 0]
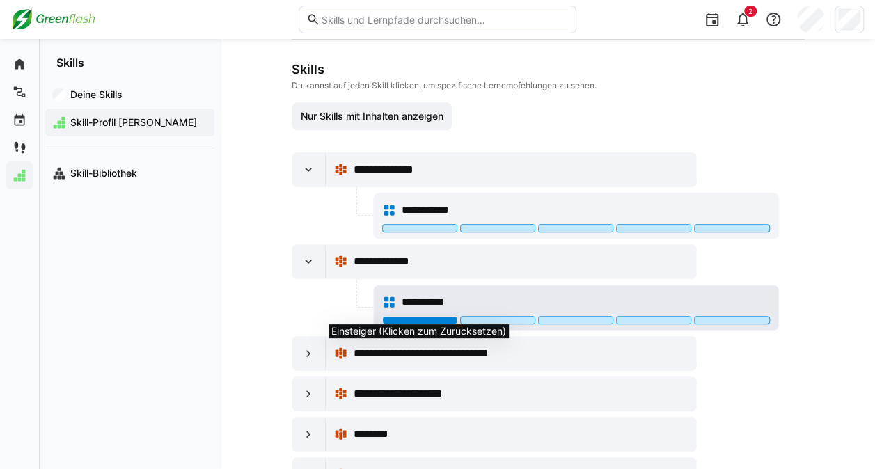
click at [388, 317] on div at bounding box center [419, 320] width 75 height 8
click at [409, 317] on div at bounding box center [419, 320] width 75 height 8
click at [410, 317] on div at bounding box center [419, 320] width 75 height 8
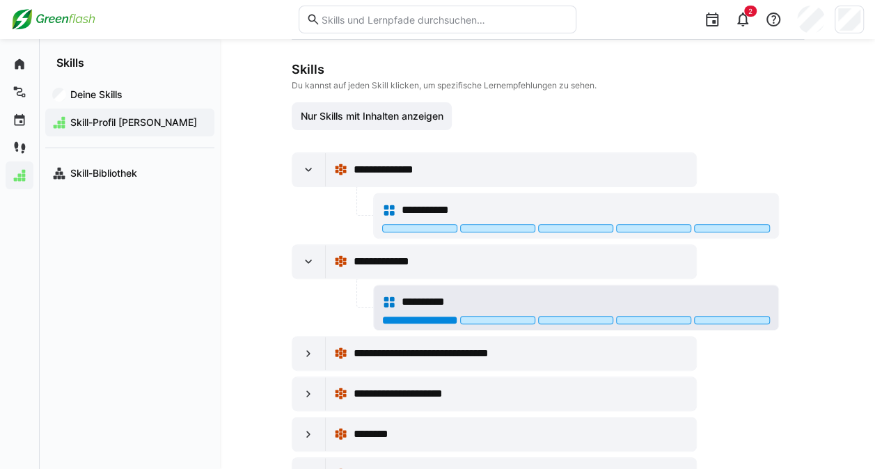
click at [408, 317] on div at bounding box center [419, 320] width 75 height 8
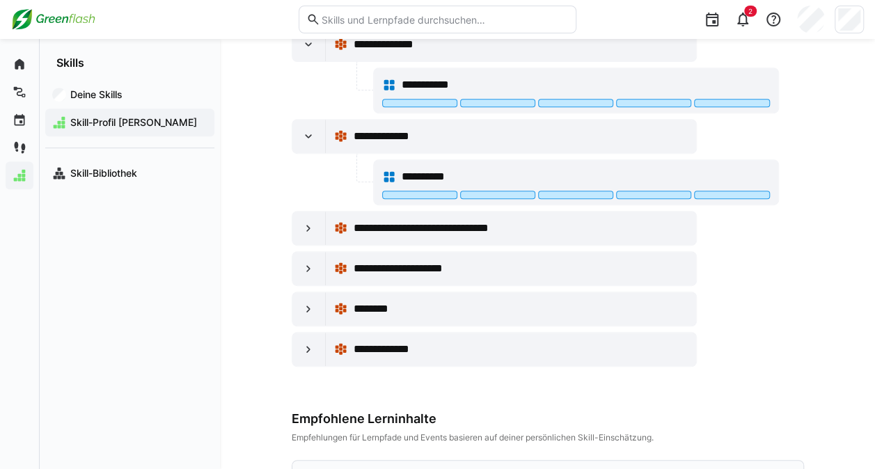
scroll to position [278, 0]
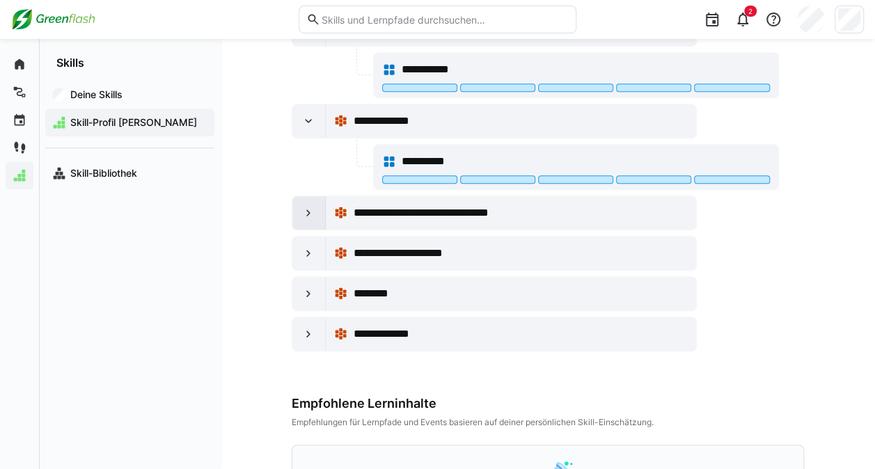
click at [300, 202] on div at bounding box center [308, 212] width 33 height 33
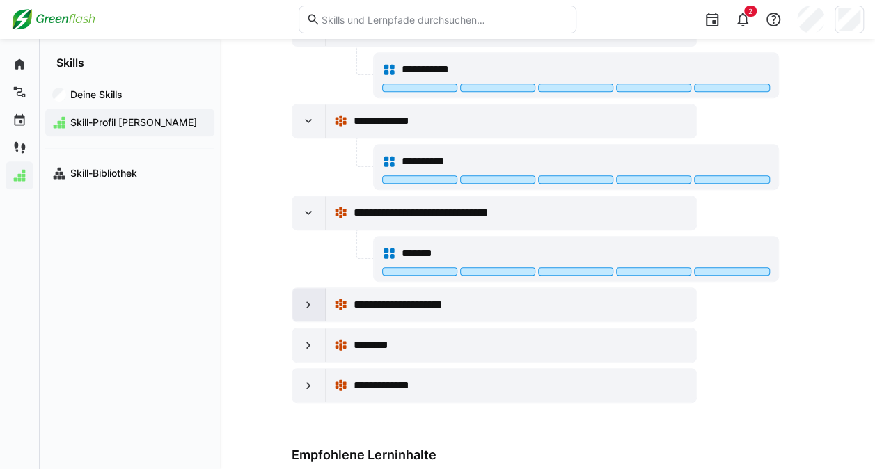
click at [304, 306] on eds-icon at bounding box center [308, 305] width 14 height 14
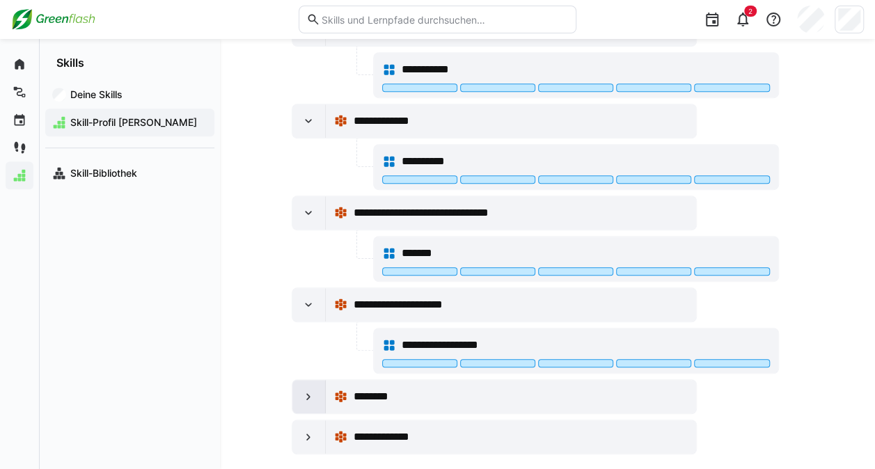
click at [311, 398] on div at bounding box center [308, 396] width 33 height 33
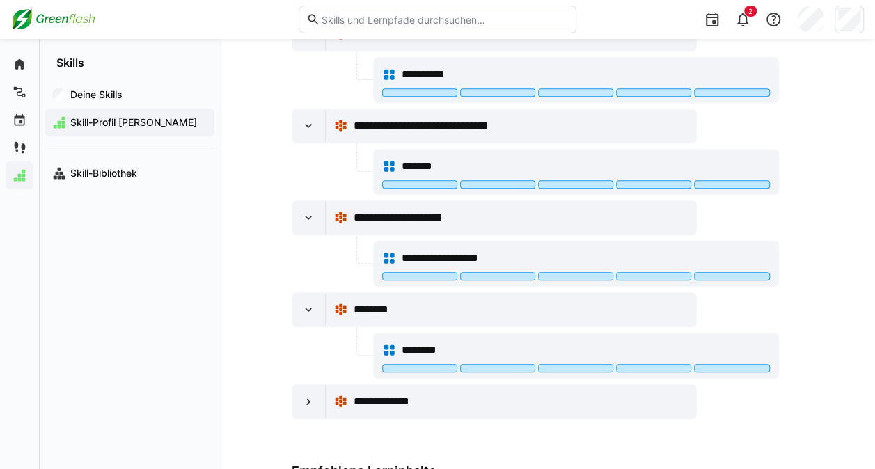
scroll to position [376, 0]
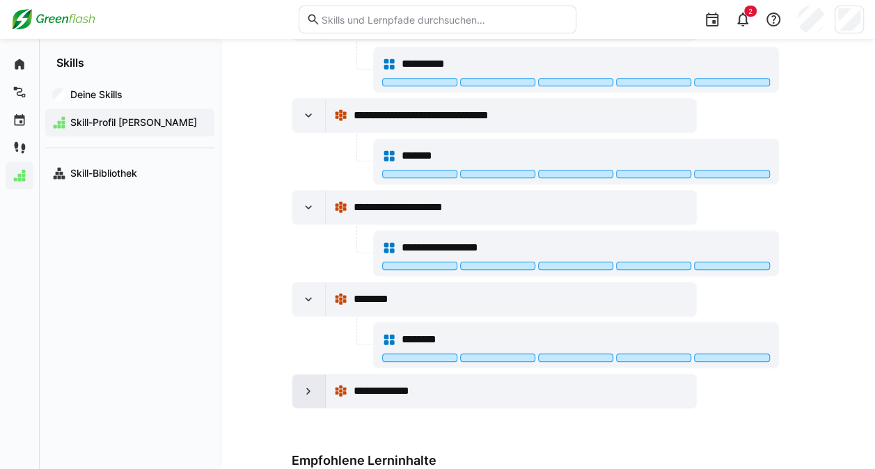
click at [311, 377] on div at bounding box center [308, 391] width 33 height 33
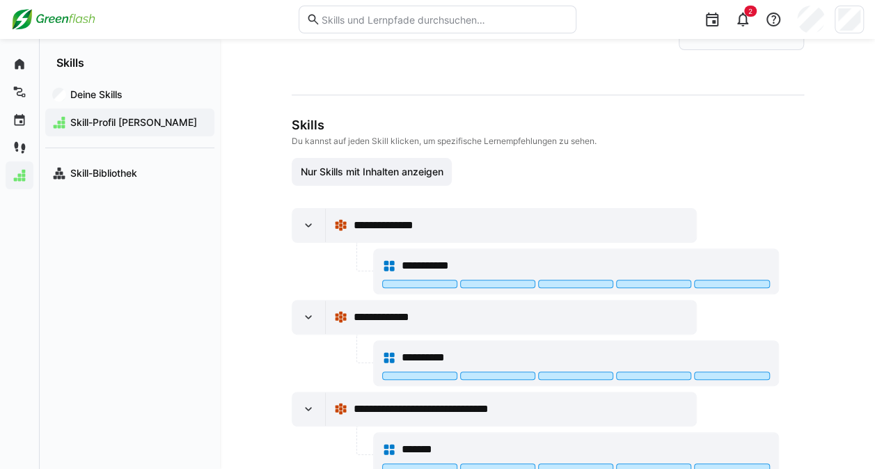
scroll to position [0, 0]
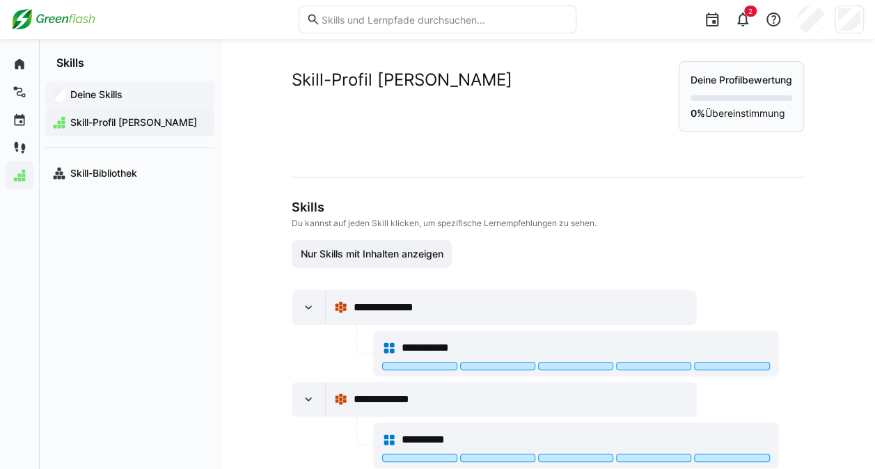
click at [0, 0] on app-navigation-label "Deine Skills" at bounding box center [0, 0] width 0 height 0
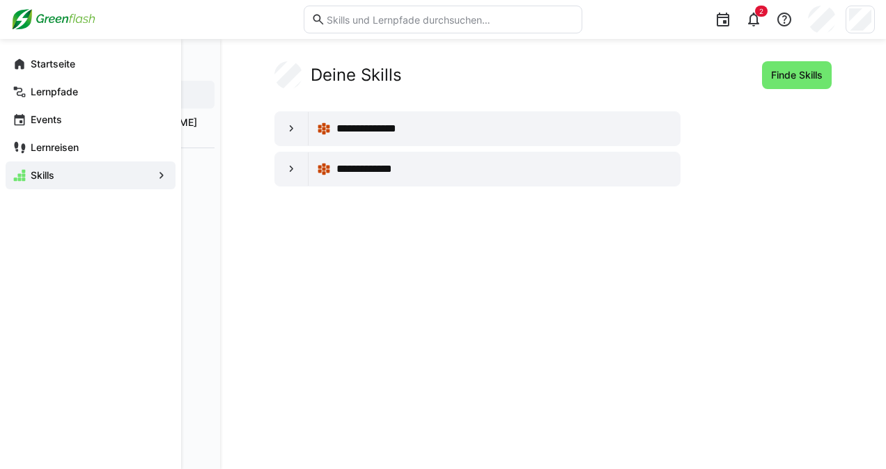
click at [21, 71] on div "Startseite" at bounding box center [91, 64] width 170 height 28
